Goal: Task Accomplishment & Management: Complete application form

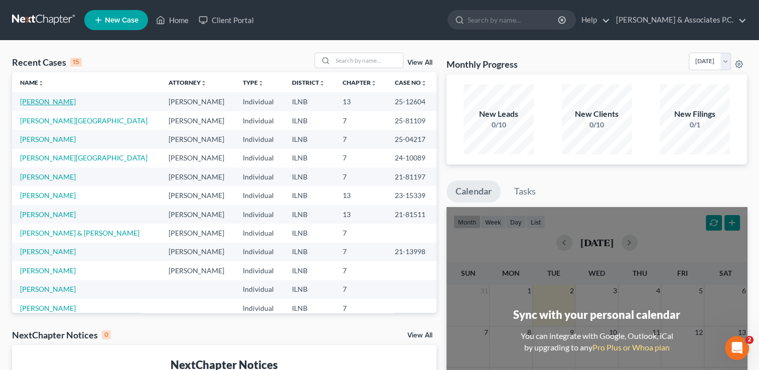
click at [44, 102] on link "[PERSON_NAME]" at bounding box center [48, 101] width 56 height 9
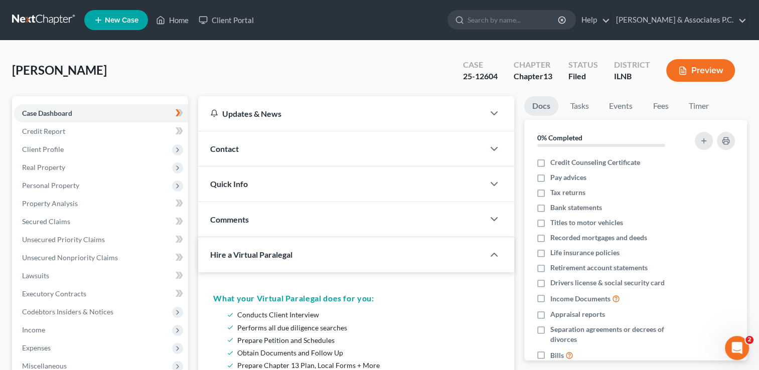
scroll to position [50, 0]
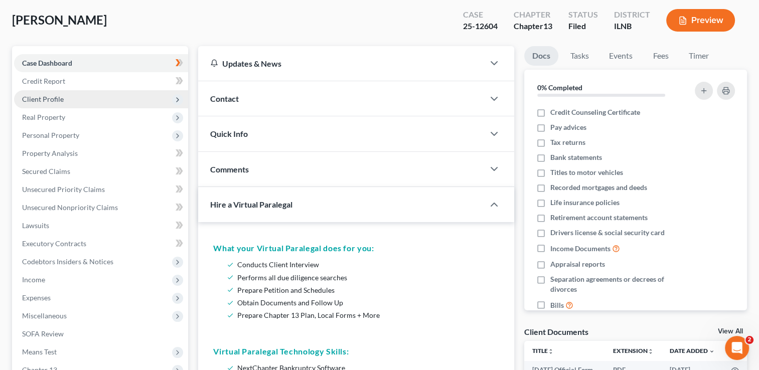
click at [103, 102] on span "Client Profile" at bounding box center [101, 99] width 174 height 18
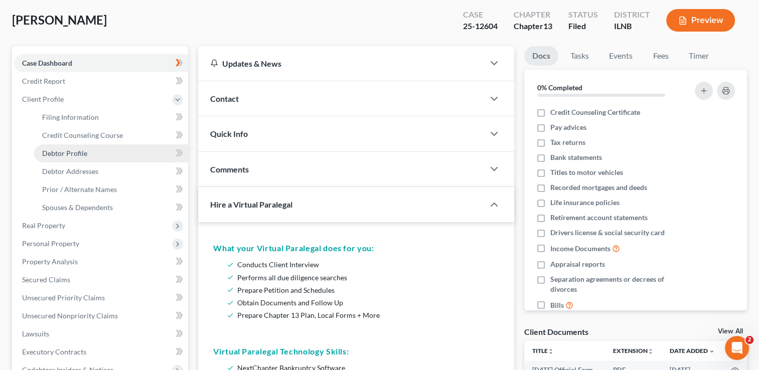
click at [74, 154] on span "Debtor Profile" at bounding box center [64, 153] width 45 height 9
select select "1"
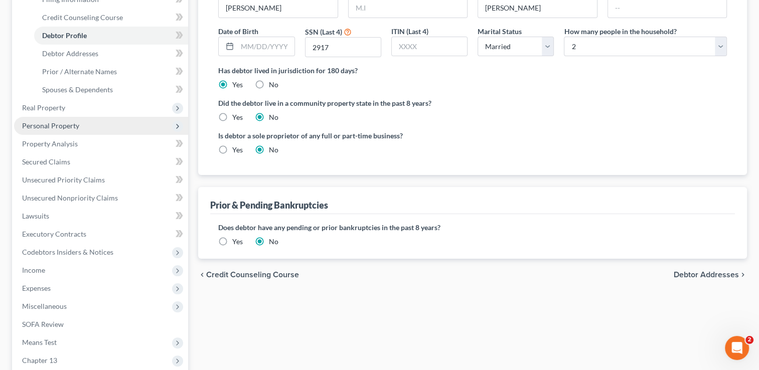
scroll to position [151, 0]
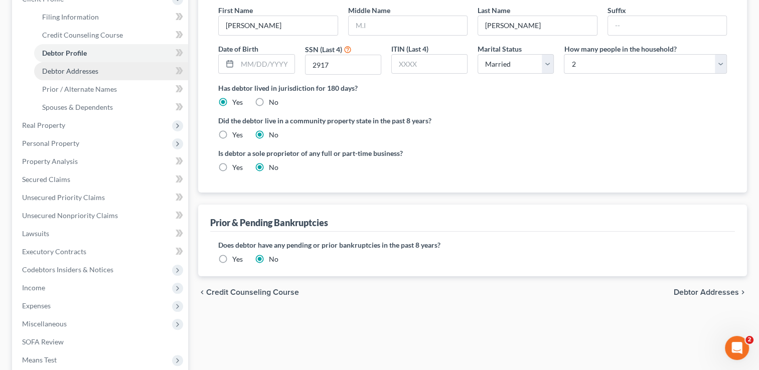
click at [105, 73] on link "Debtor Addresses" at bounding box center [111, 71] width 154 height 18
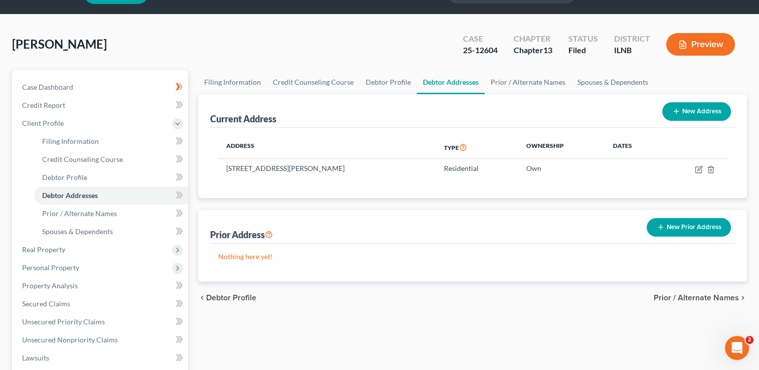
scroll to position [50, 0]
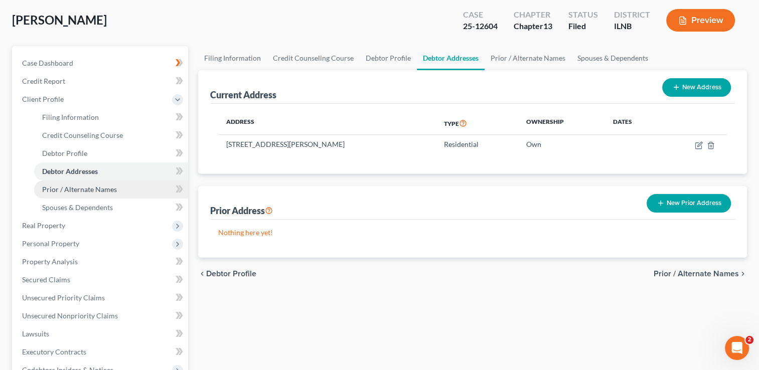
click at [100, 189] on span "Prior / Alternate Names" at bounding box center [79, 189] width 75 height 9
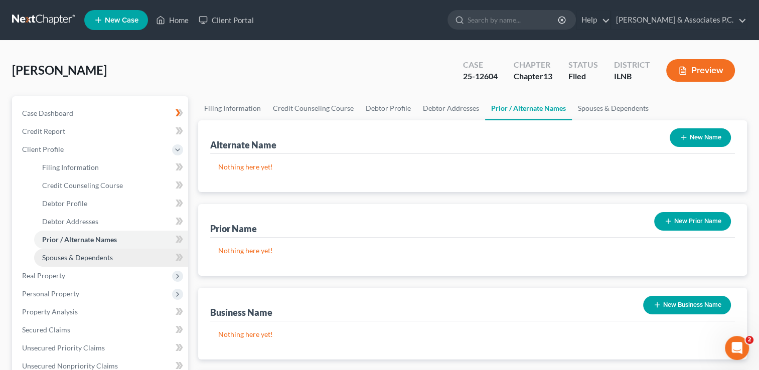
click at [75, 258] on span "Spouses & Dependents" at bounding box center [77, 257] width 71 height 9
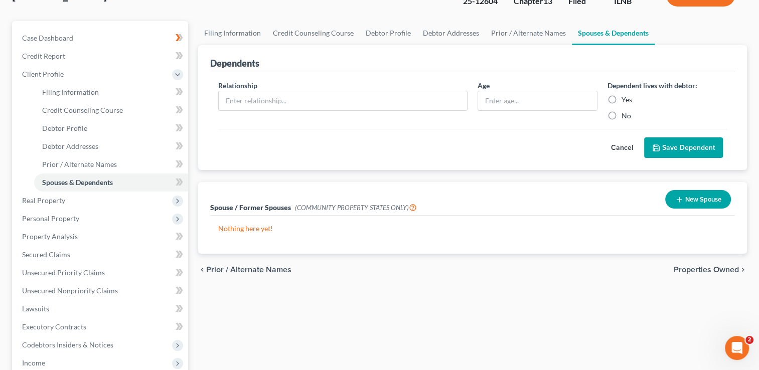
scroll to position [100, 0]
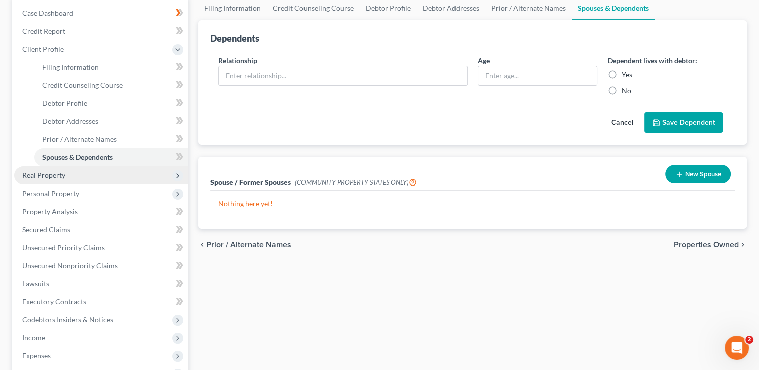
click at [105, 176] on span "Real Property" at bounding box center [101, 176] width 174 height 18
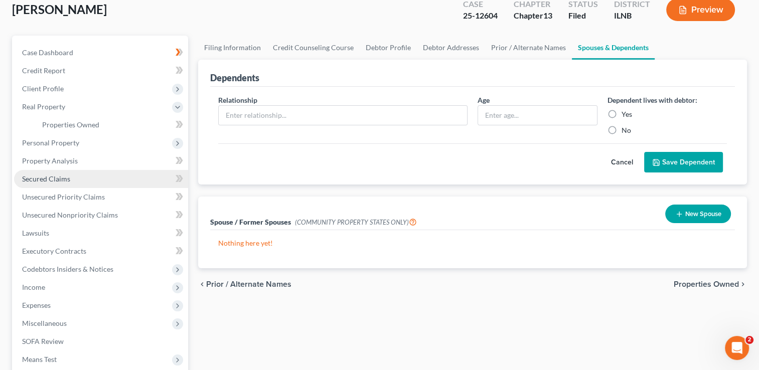
scroll to position [50, 0]
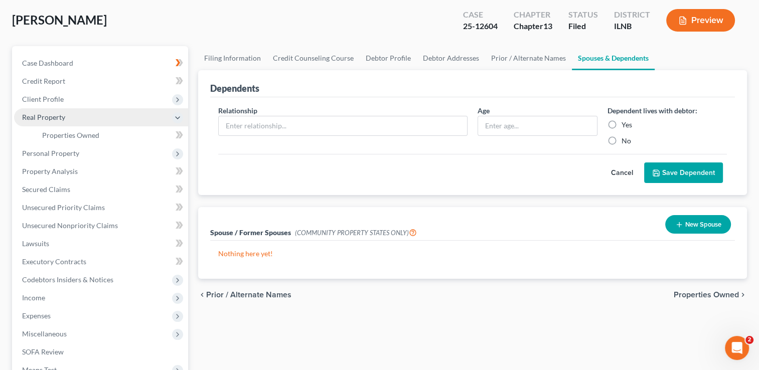
click at [64, 117] on span "Real Property" at bounding box center [43, 117] width 43 height 9
click at [99, 124] on span "Real Property" at bounding box center [101, 117] width 174 height 18
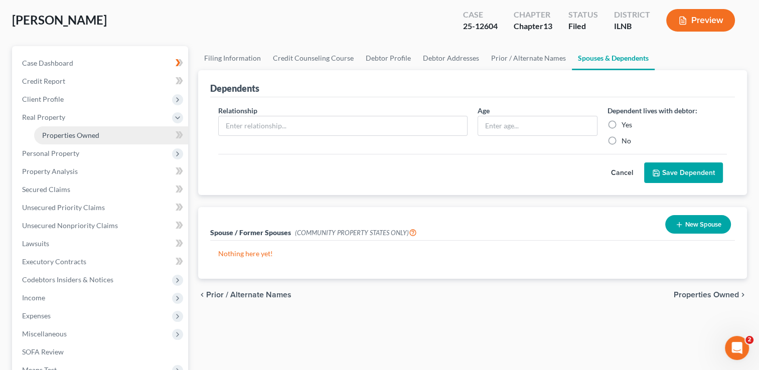
click at [100, 134] on link "Properties Owned" at bounding box center [111, 135] width 154 height 18
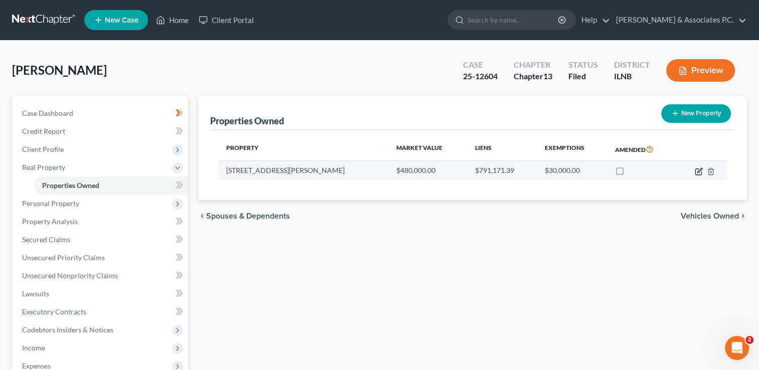
click at [697, 172] on icon "button" at bounding box center [699, 172] width 8 height 8
select select "14"
select select "3"
select select "5"
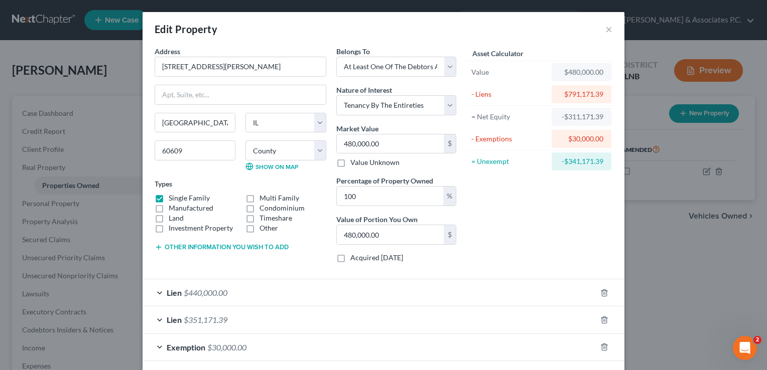
click at [560, 135] on div "$30,000.00" at bounding box center [582, 139] width 44 height 10
click at [572, 141] on div "$30,000.00" at bounding box center [582, 139] width 44 height 10
click at [571, 137] on div "$30,000.00" at bounding box center [582, 139] width 44 height 10
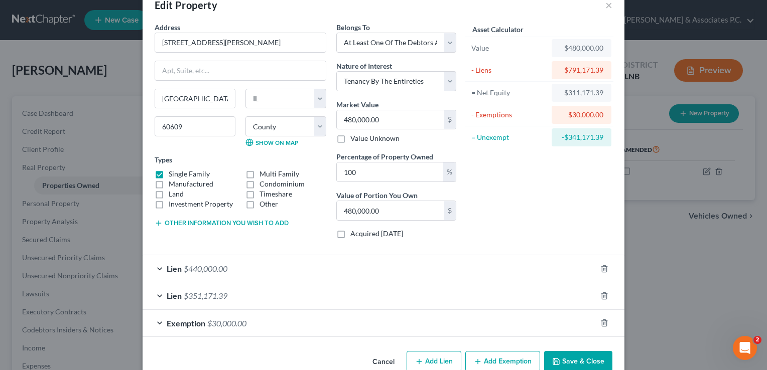
scroll to position [44, 0]
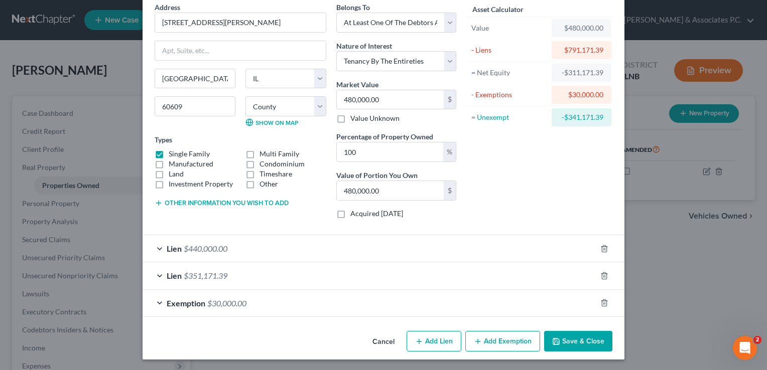
click at [249, 300] on div "Exemption $30,000.00" at bounding box center [370, 303] width 454 height 27
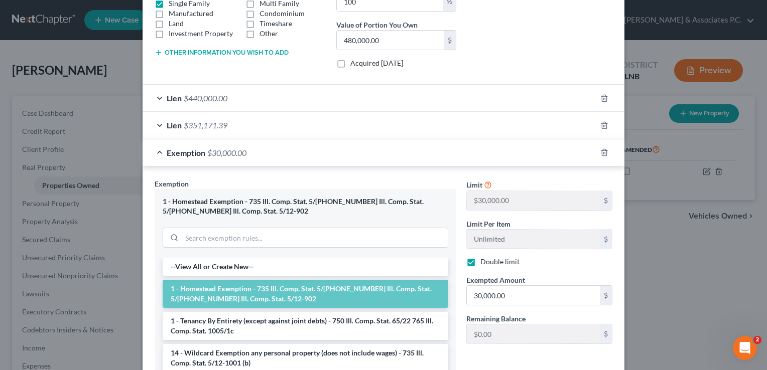
scroll to position [245, 0]
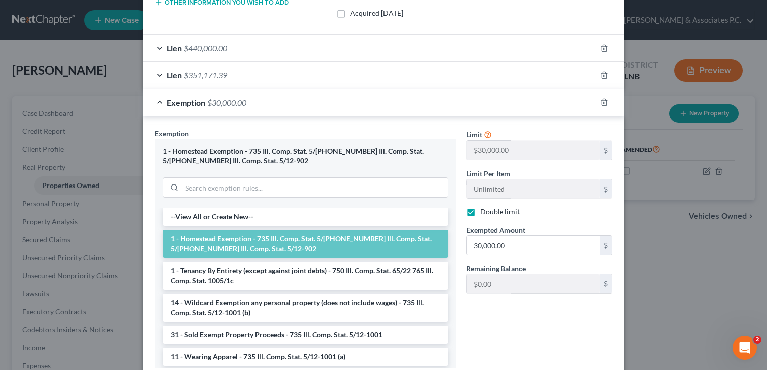
click at [244, 244] on li "1 - Homestead Exemption - 735 Ill. Comp. Stat. 5/[PHONE_NUMBER] Ill. Comp. Stat…" at bounding box center [306, 244] width 286 height 28
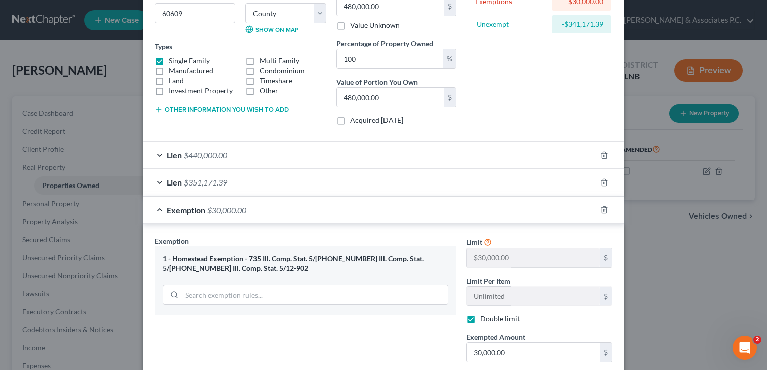
scroll to position [188, 0]
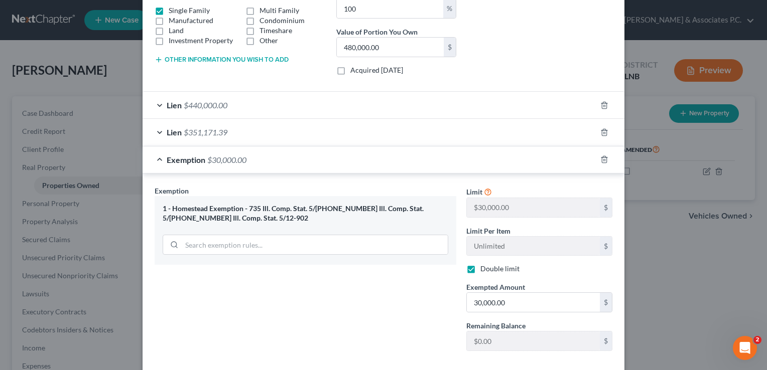
click at [480, 270] on label "Double limit" at bounding box center [499, 269] width 39 height 10
click at [484, 270] on input "Double limit" at bounding box center [487, 267] width 7 height 7
checkbox input "false"
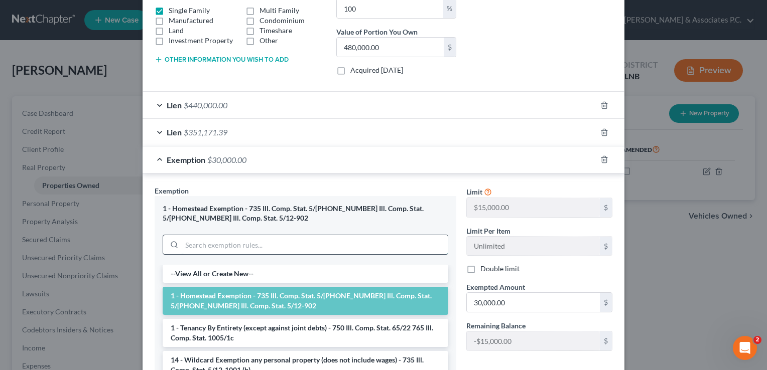
click at [227, 244] on input "search" at bounding box center [315, 244] width 266 height 19
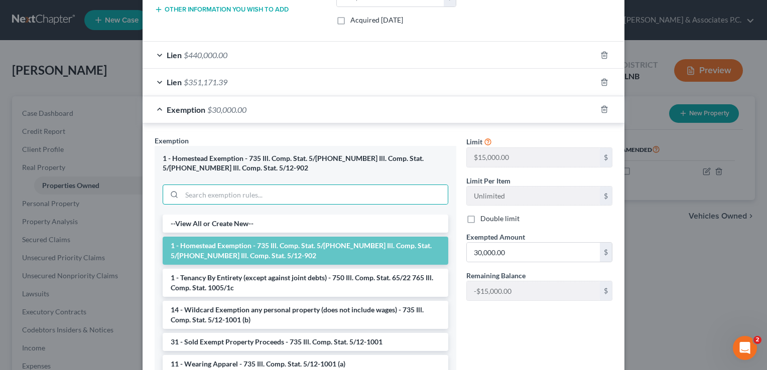
click at [275, 246] on li "1 - Homestead Exemption - 735 Ill. Comp. Stat. 5/[PHONE_NUMBER] Ill. Comp. Stat…" at bounding box center [306, 251] width 286 height 28
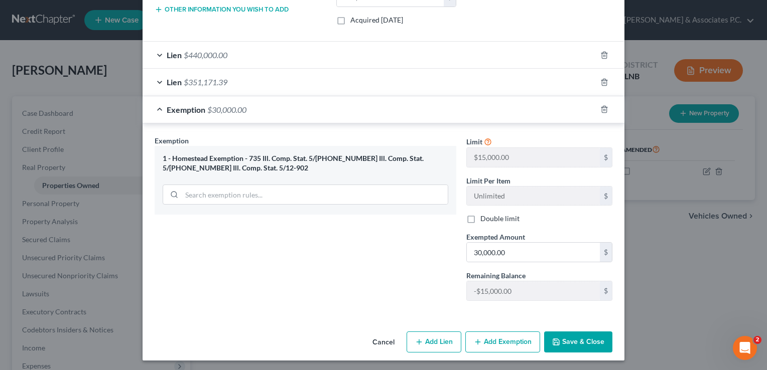
click at [501, 342] on button "Add Exemption" at bounding box center [502, 342] width 75 height 21
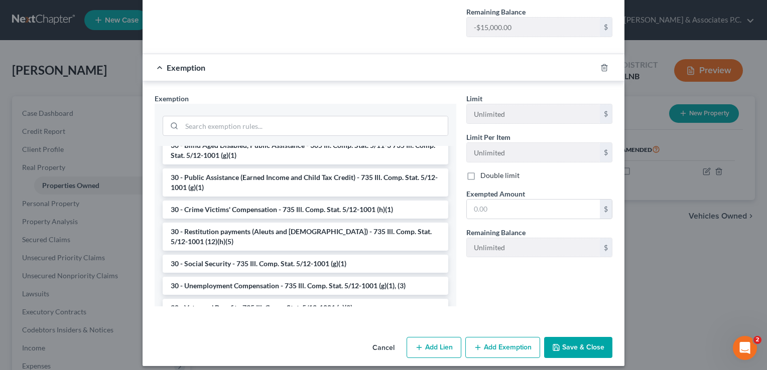
scroll to position [903, 0]
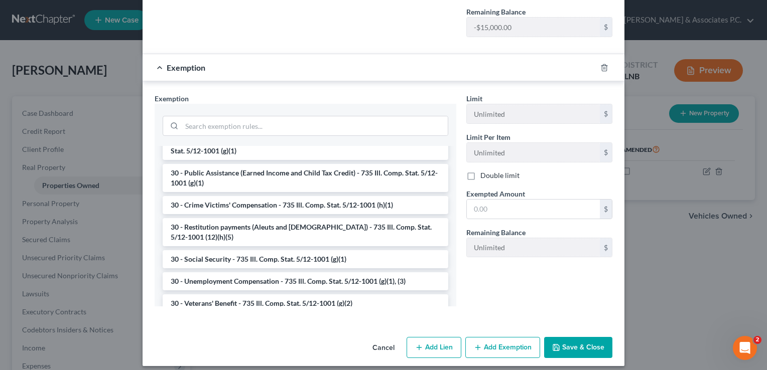
click at [570, 344] on button "Save & Close" at bounding box center [578, 347] width 68 height 21
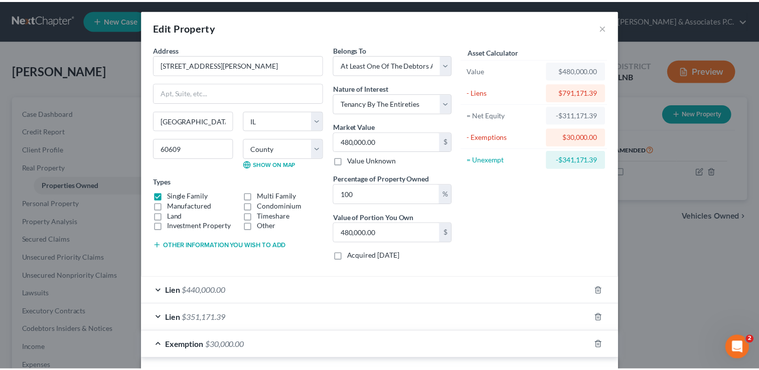
scroll to position [0, 0]
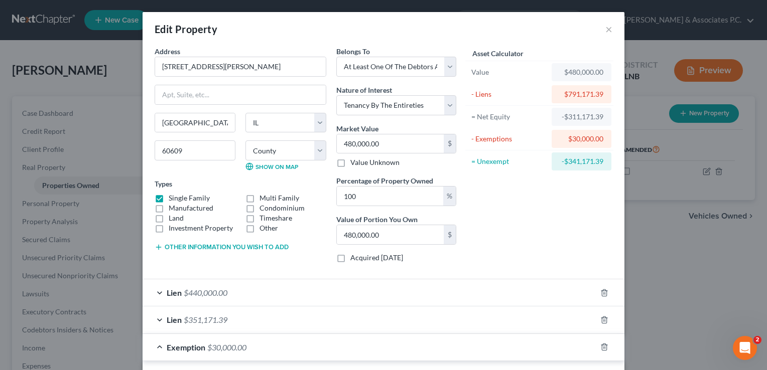
click at [584, 328] on div "Lien $351,171.39" at bounding box center [370, 320] width 454 height 27
click at [510, 250] on div "Asset Calculator Value $480,000.00 - Liens $791,171.39 = Net Equity -$311,171.3…" at bounding box center [539, 158] width 156 height 225
click at [605, 29] on button "×" at bounding box center [608, 29] width 7 height 12
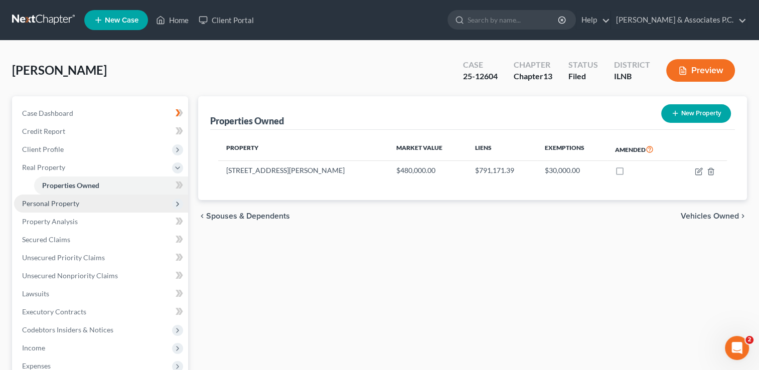
click at [71, 204] on span "Personal Property" at bounding box center [50, 203] width 57 height 9
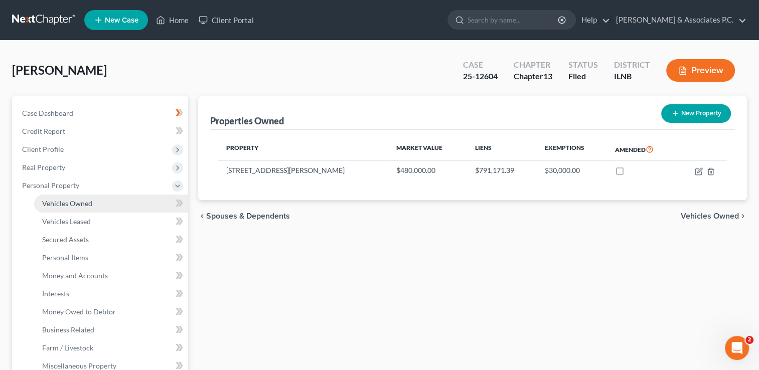
click at [85, 206] on span "Vehicles Owned" at bounding box center [67, 203] width 50 height 9
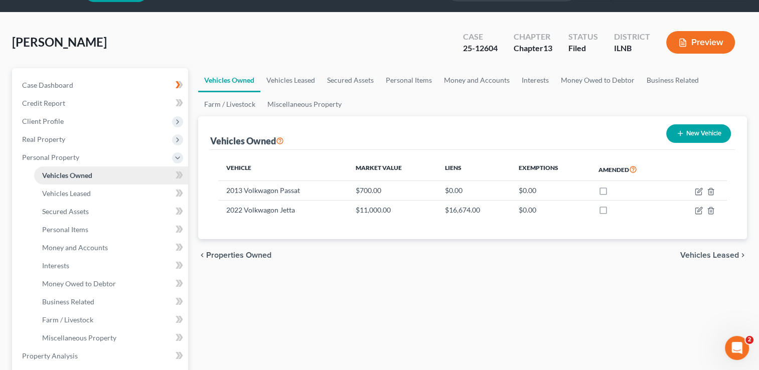
scroll to position [50, 0]
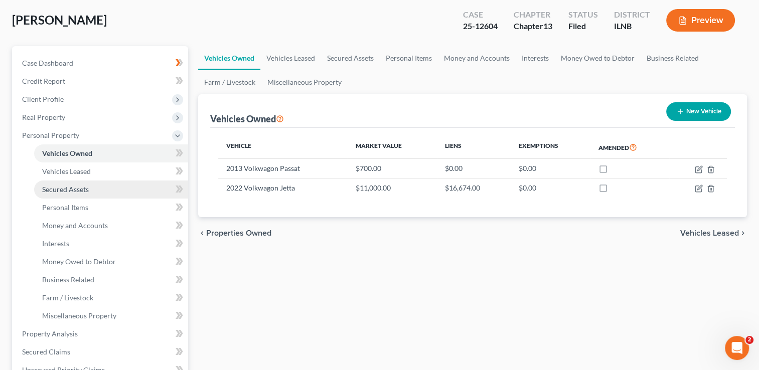
click at [96, 195] on link "Secured Assets" at bounding box center [111, 190] width 154 height 18
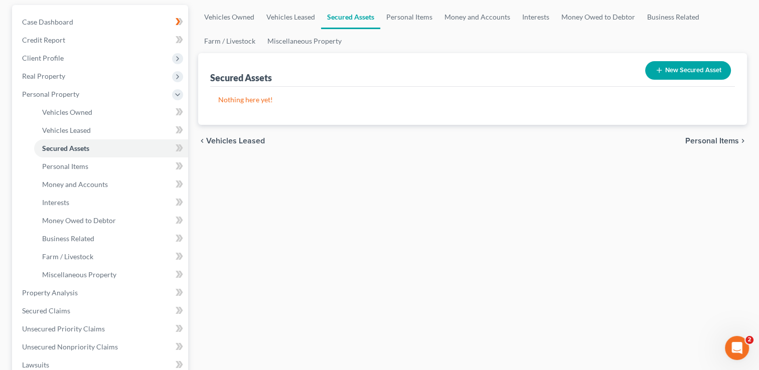
scroll to position [100, 0]
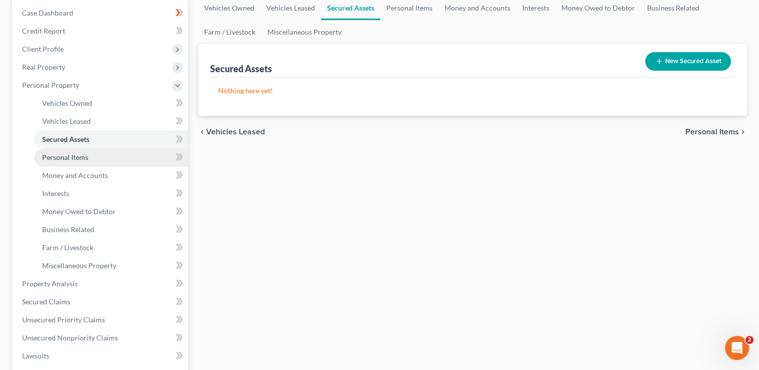
click at [118, 158] on link "Personal Items" at bounding box center [111, 158] width 154 height 18
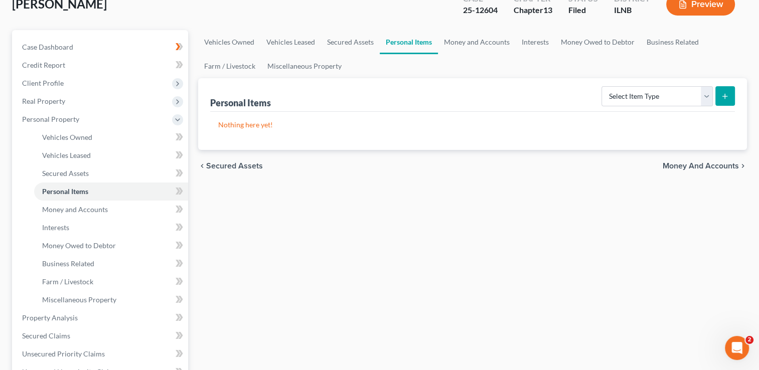
scroll to position [100, 0]
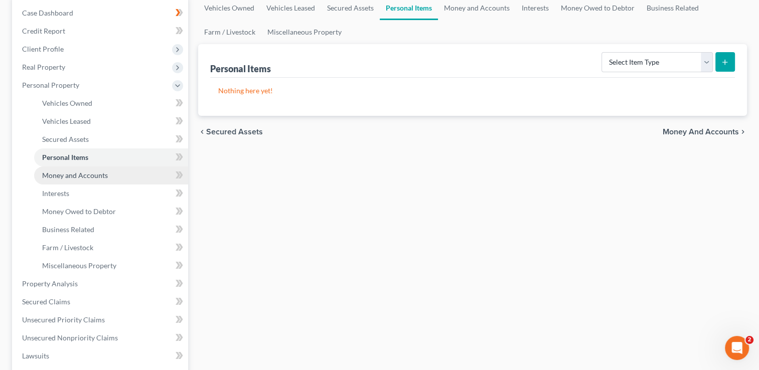
click at [114, 174] on link "Money and Accounts" at bounding box center [111, 176] width 154 height 18
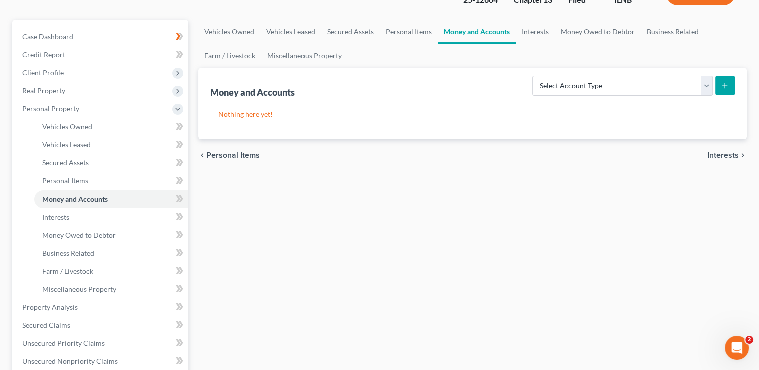
scroll to position [100, 0]
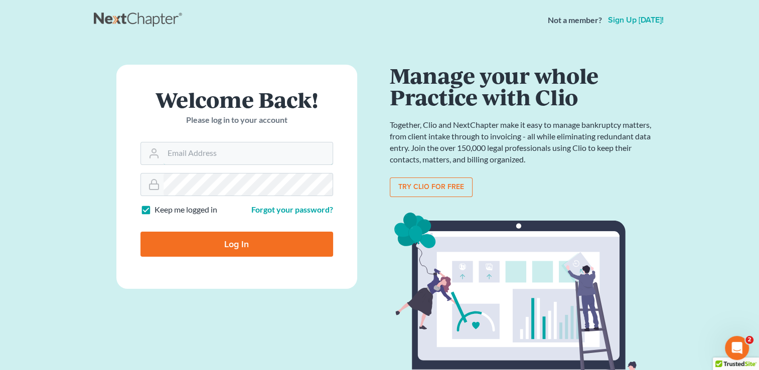
type input "[EMAIL_ADDRESS][DOMAIN_NAME]"
click at [255, 241] on input "Log In" at bounding box center [237, 244] width 193 height 25
type input "Thinking..."
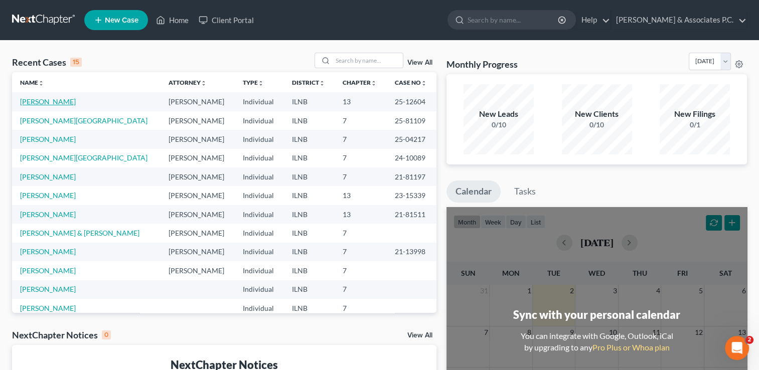
click at [38, 99] on link "[PERSON_NAME]" at bounding box center [48, 101] width 56 height 9
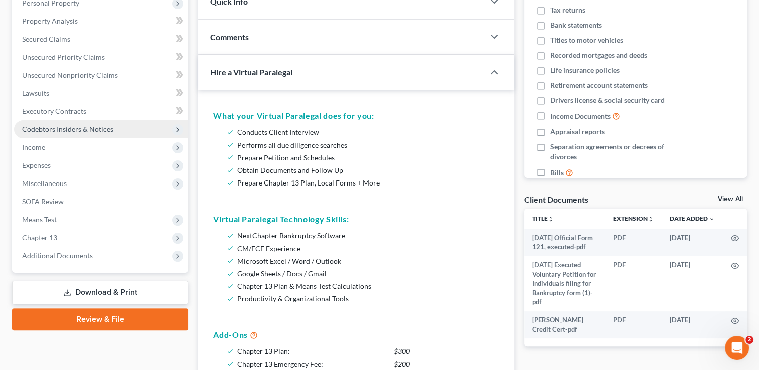
scroll to position [201, 0]
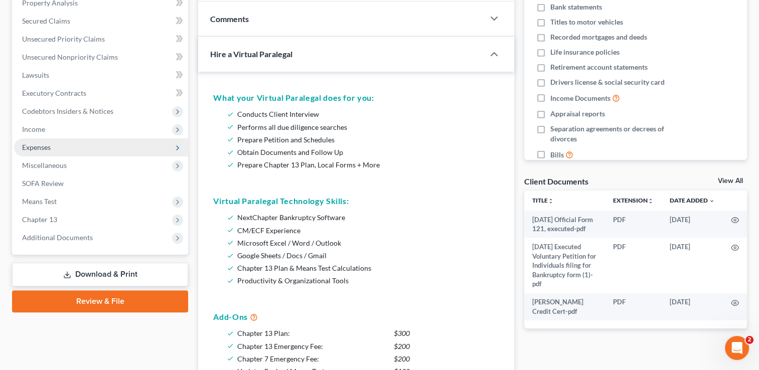
click at [161, 150] on span "Expenses" at bounding box center [101, 148] width 174 height 18
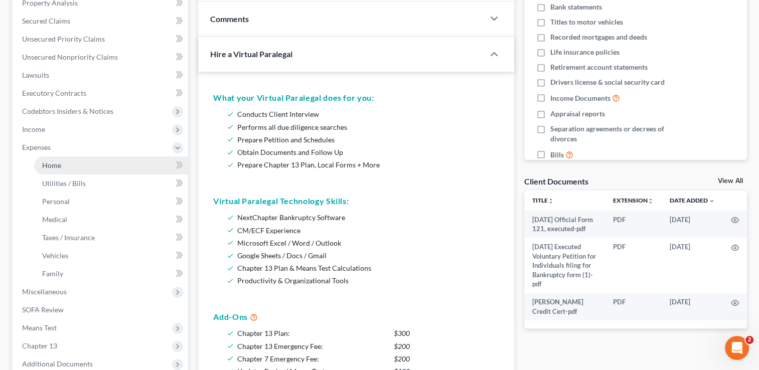
click at [132, 164] on link "Home" at bounding box center [111, 166] width 154 height 18
